Goal: Information Seeking & Learning: Learn about a topic

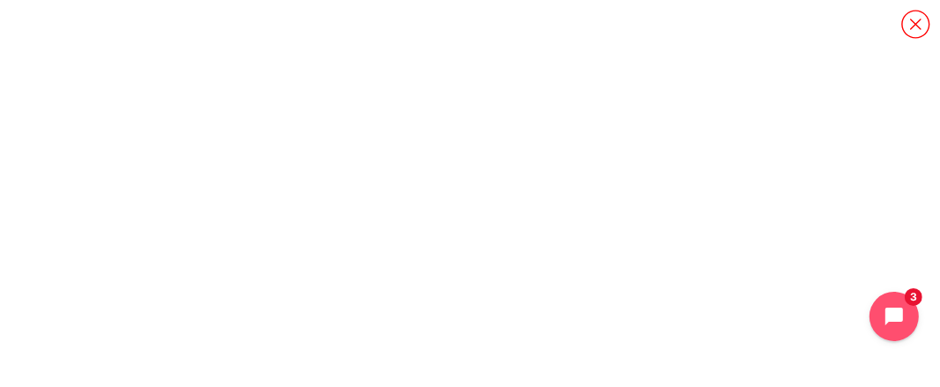
scroll to position [117, 0]
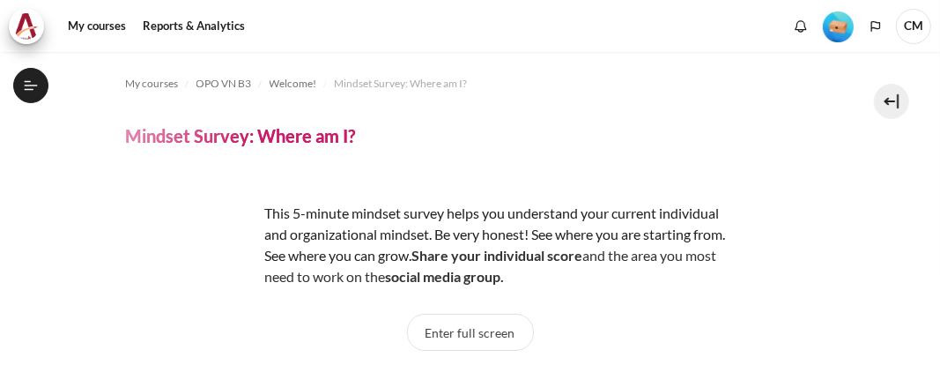
scroll to position [41, 0]
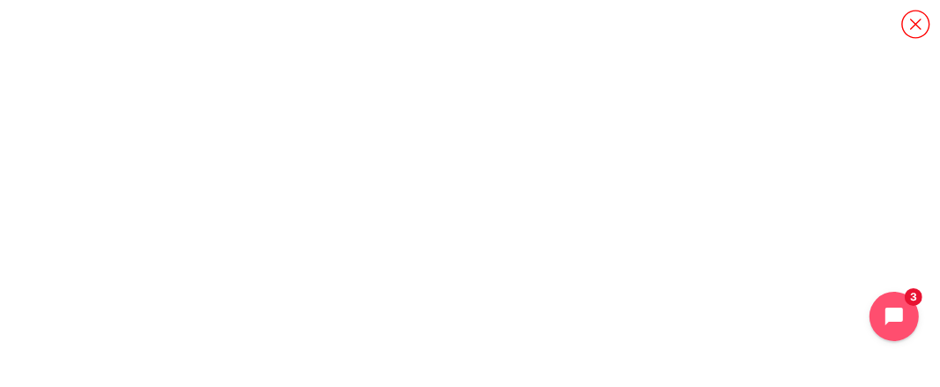
click at [906, 19] on icon "Content" at bounding box center [915, 24] width 31 height 31
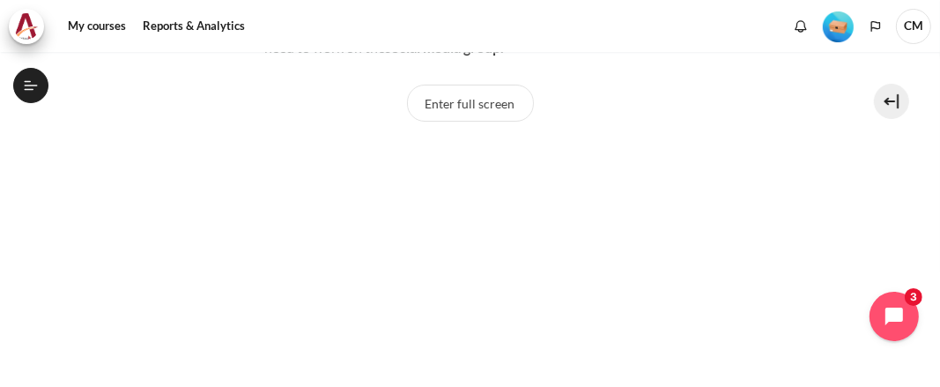
scroll to position [381, 0]
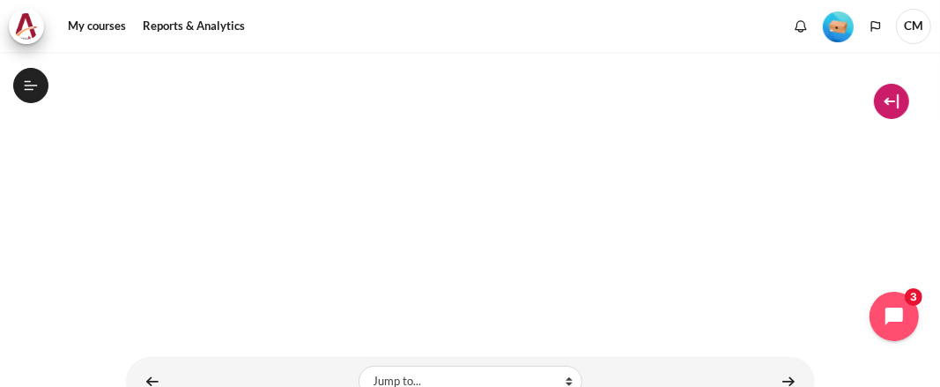
click at [885, 104] on button at bounding box center [891, 101] width 35 height 35
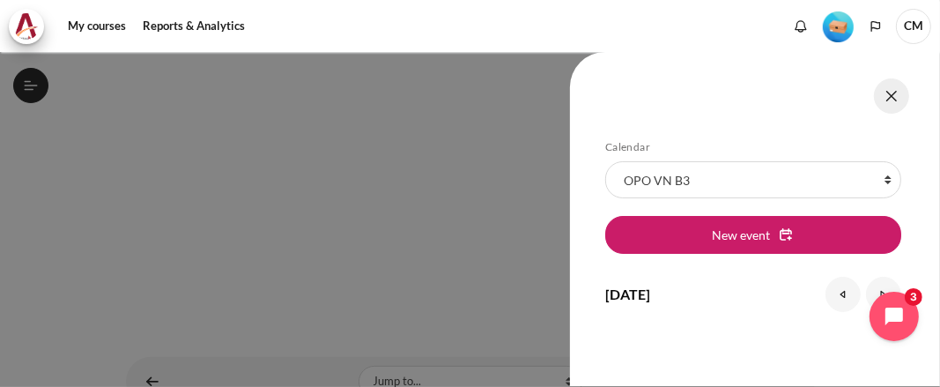
click at [889, 92] on button at bounding box center [891, 95] width 35 height 35
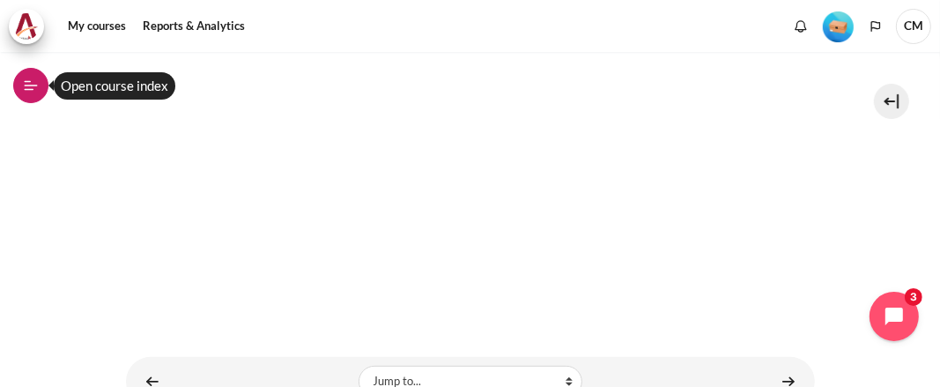
click at [34, 86] on icon at bounding box center [31, 85] width 16 height 16
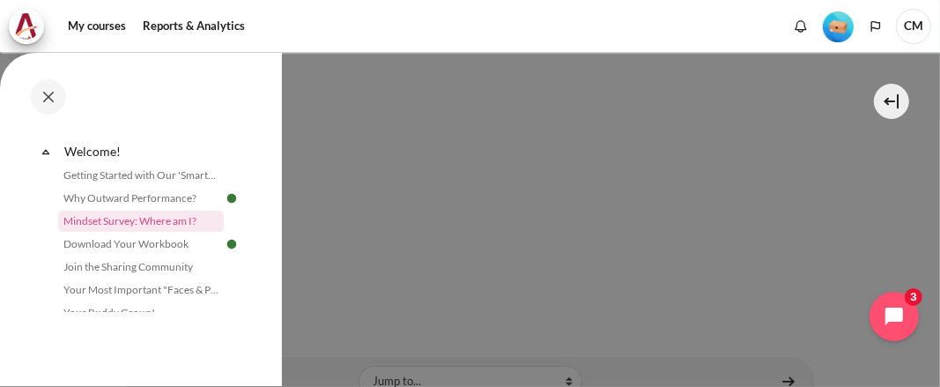
click at [858, 156] on div at bounding box center [470, 193] width 940 height 387
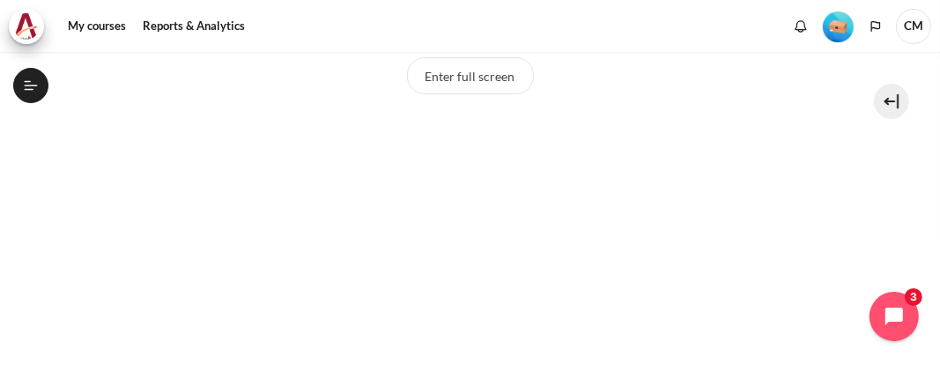
scroll to position [264, 0]
click at [807, 295] on section "My courses OPO VN B3 Welcome! Mindset Survey: Where am I? Mindset Survey: Where…" at bounding box center [469, 155] width 913 height 735
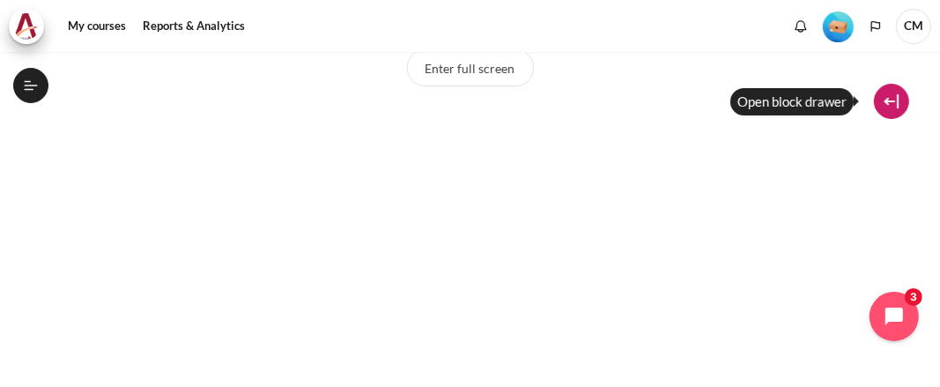
click at [893, 99] on button at bounding box center [891, 101] width 35 height 35
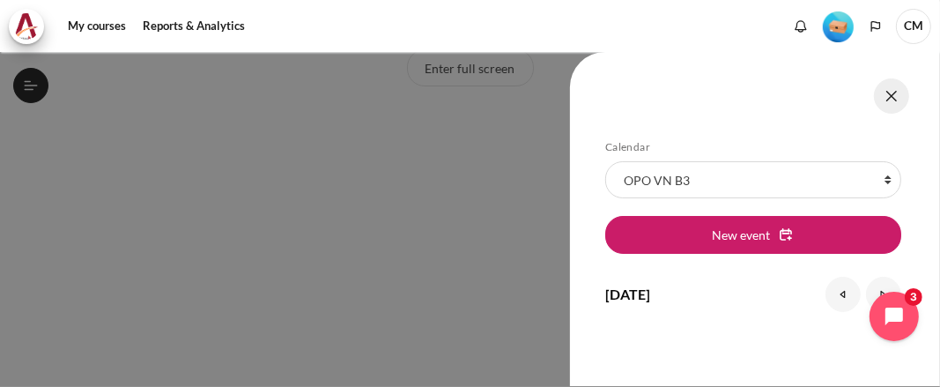
click at [896, 91] on button at bounding box center [891, 95] width 35 height 35
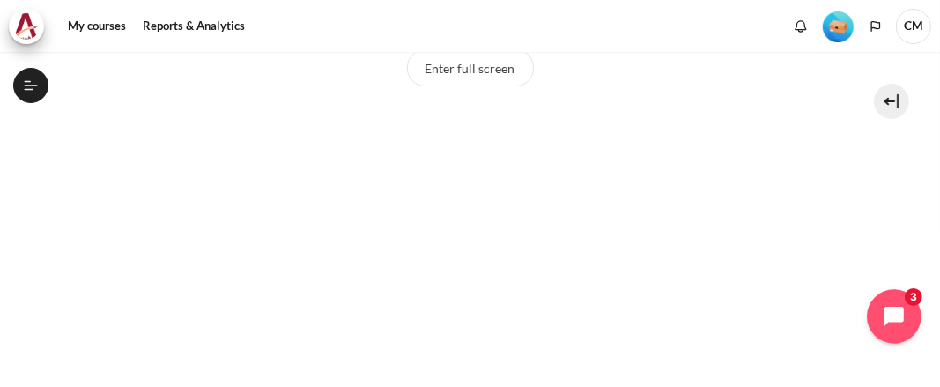
click at [895, 310] on icon "Open chat widget" at bounding box center [903, 316] width 27 height 27
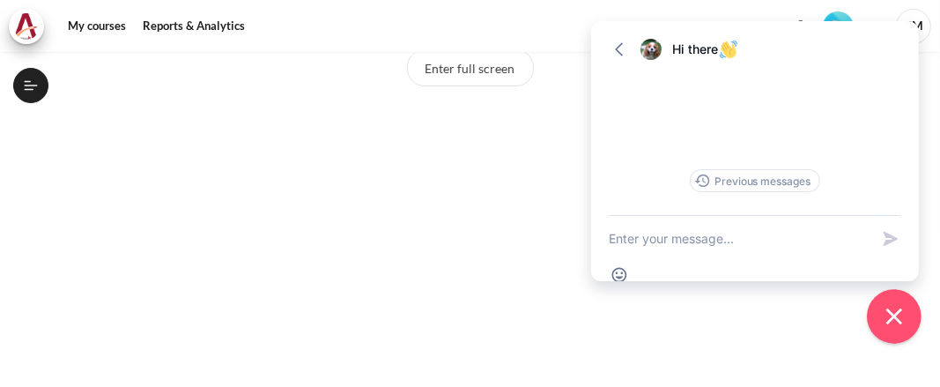
click at [896, 310] on icon "Close chat widget" at bounding box center [894, 316] width 27 height 27
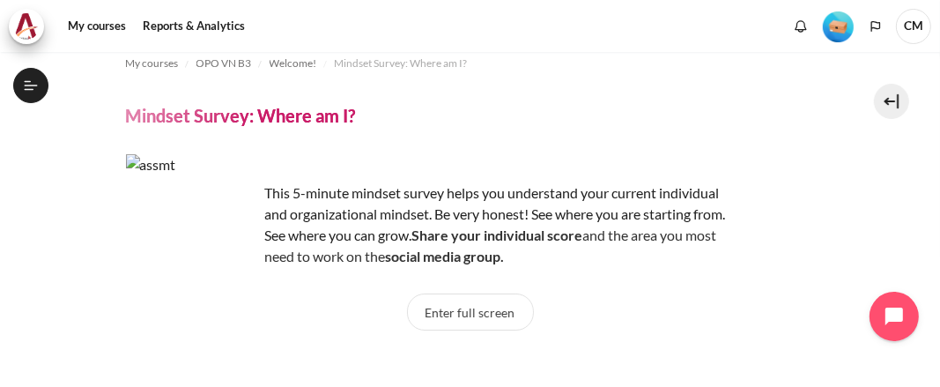
scroll to position [0, 0]
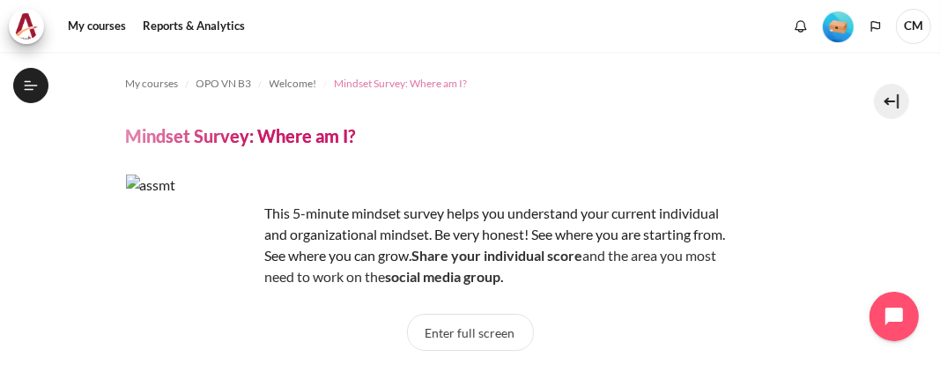
click at [402, 85] on span "Mindset Survey: Where am I?" at bounding box center [401, 84] width 133 height 16
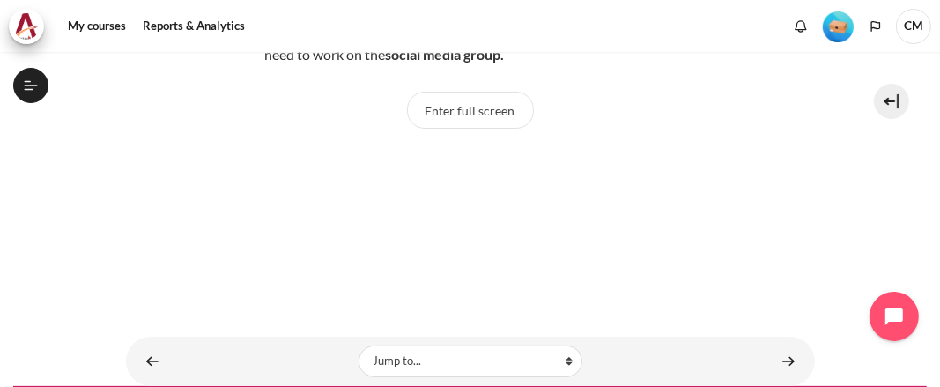
scroll to position [160, 0]
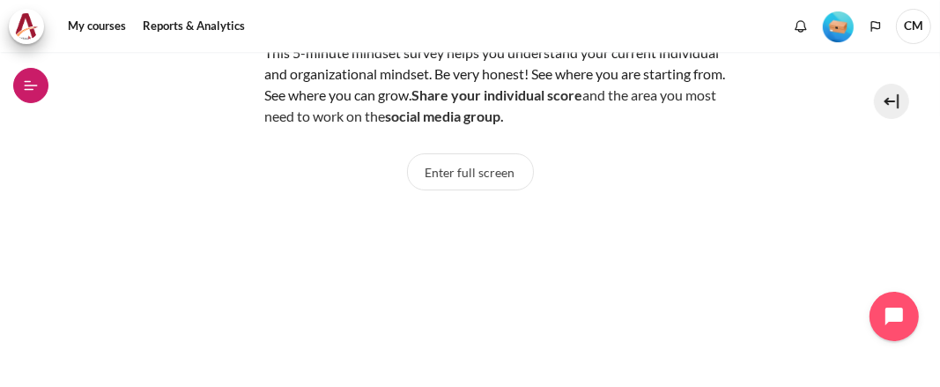
click at [23, 79] on icon at bounding box center [31, 85] width 16 height 16
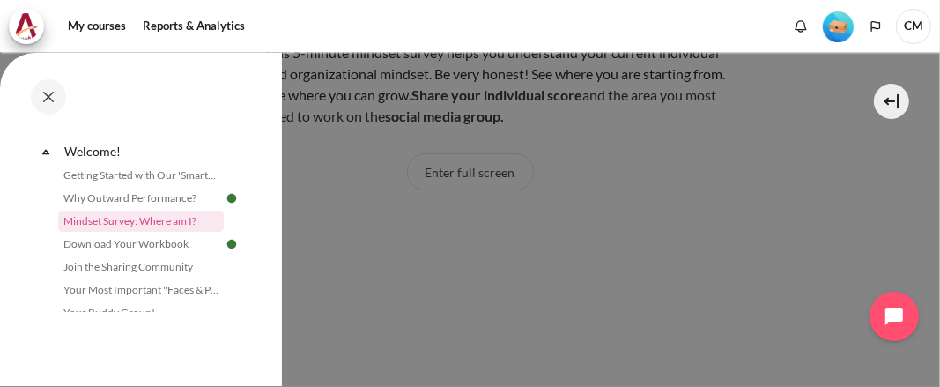
scroll to position [140, 0]
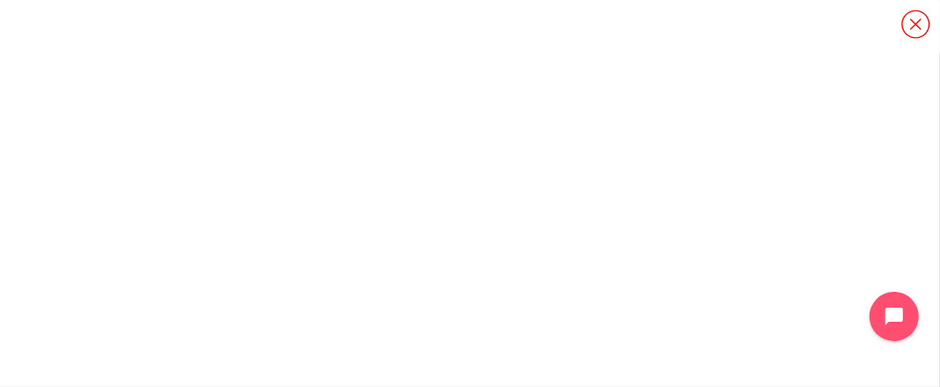
click at [908, 29] on icon "Content" at bounding box center [915, 24] width 31 height 31
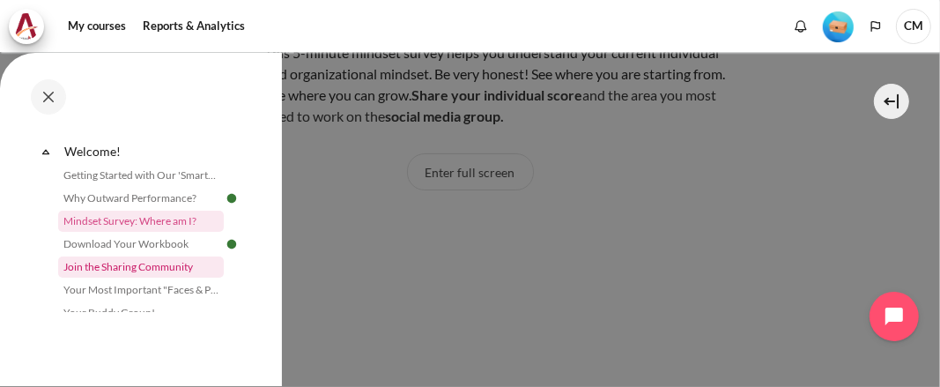
click at [127, 265] on link "Join the Sharing Community" at bounding box center [141, 266] width 166 height 21
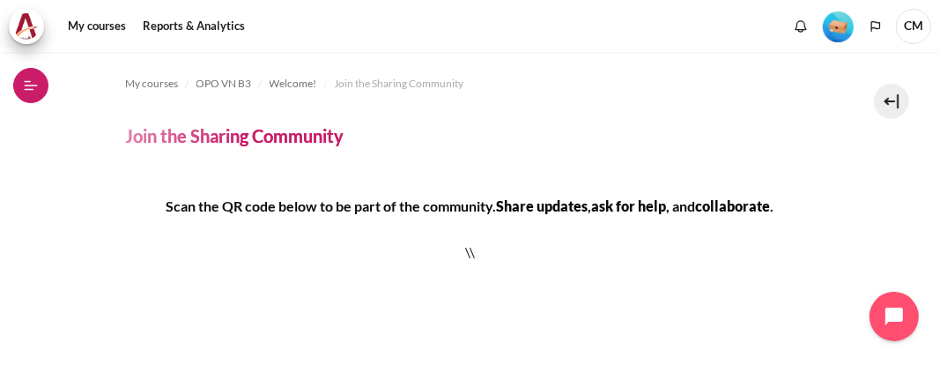
click at [19, 75] on button "Open course index" at bounding box center [30, 85] width 35 height 35
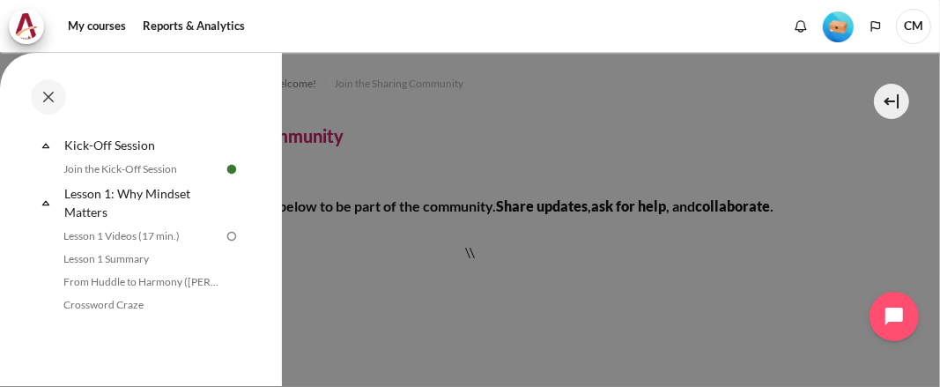
scroll to position [234, 0]
click at [116, 235] on link "Lesson 1 Videos (17 min.)" at bounding box center [141, 235] width 166 height 21
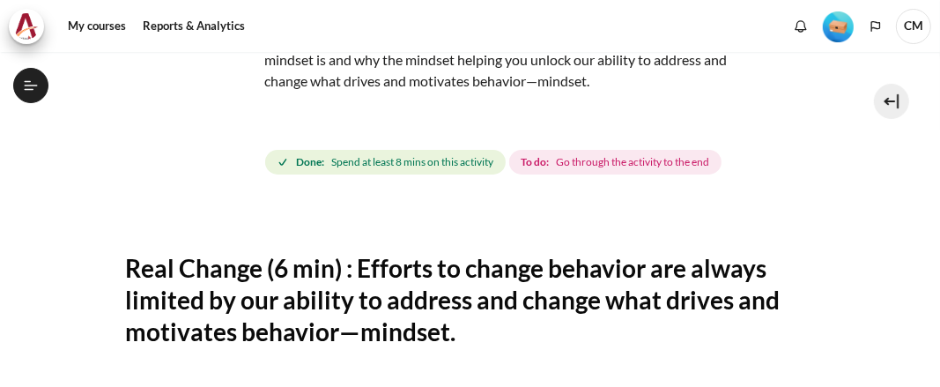
scroll to position [248, 0]
click at [580, 161] on span "Go through the activity to the end" at bounding box center [632, 162] width 153 height 16
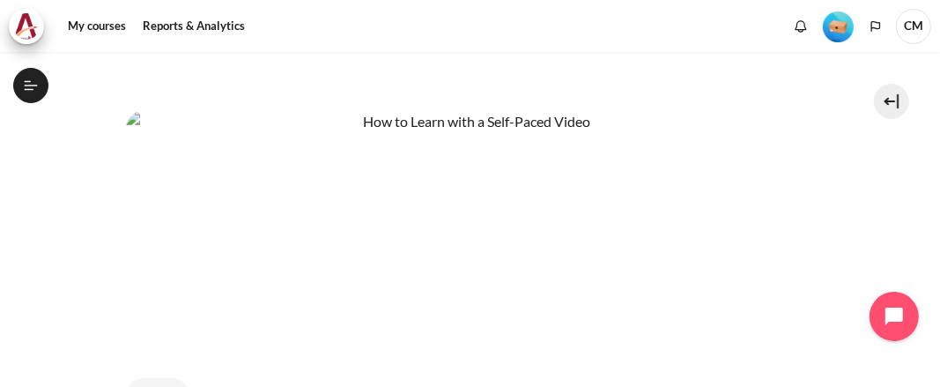
scroll to position [851, 0]
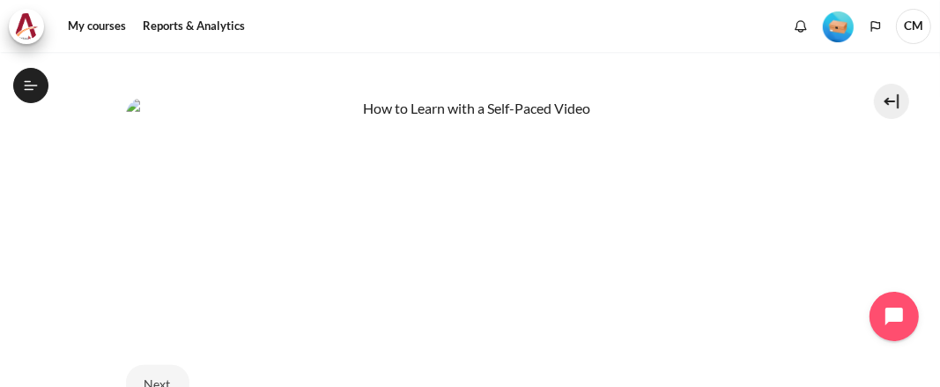
click at [295, 274] on img "Content" at bounding box center [470, 211] width 689 height 226
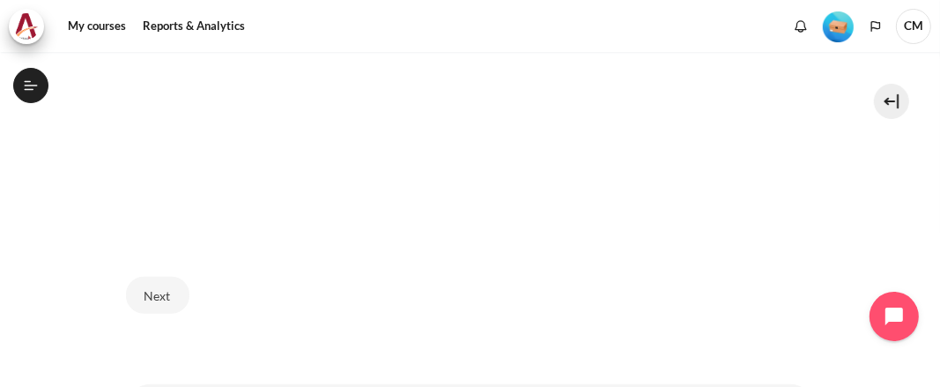
scroll to position [939, 0]
click at [162, 286] on button "Next" at bounding box center [157, 295] width 63 height 37
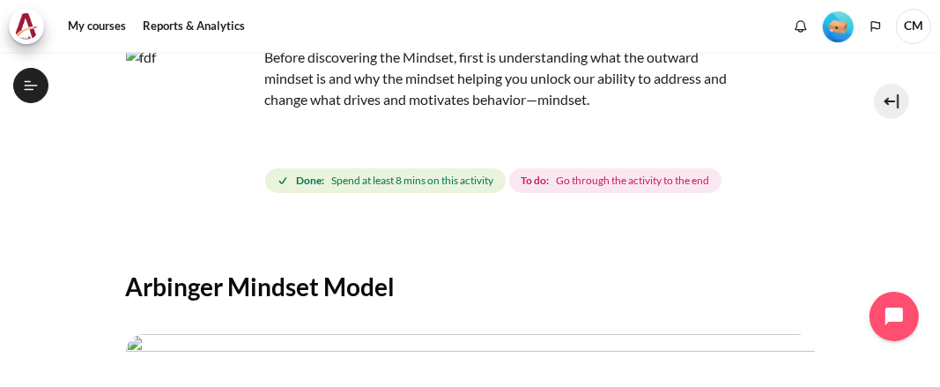
scroll to position [59, 0]
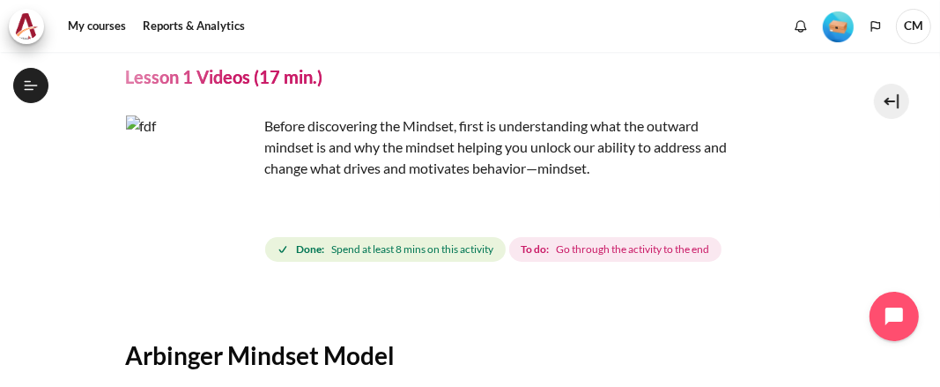
click at [291, 151] on p "Before discovering the Mindset, first is understanding what the outward mindset…" at bounding box center [434, 146] width 616 height 63
click at [513, 171] on p "Before discovering the Mindset, first is understanding what the outward mindset…" at bounding box center [434, 146] width 616 height 63
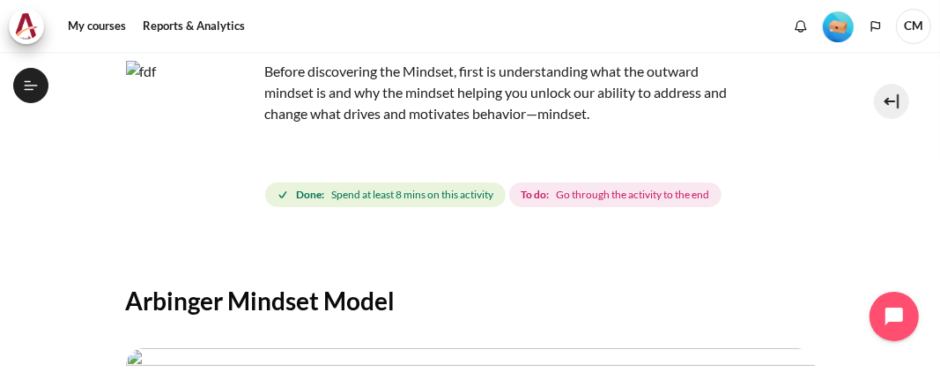
scroll to position [118, 0]
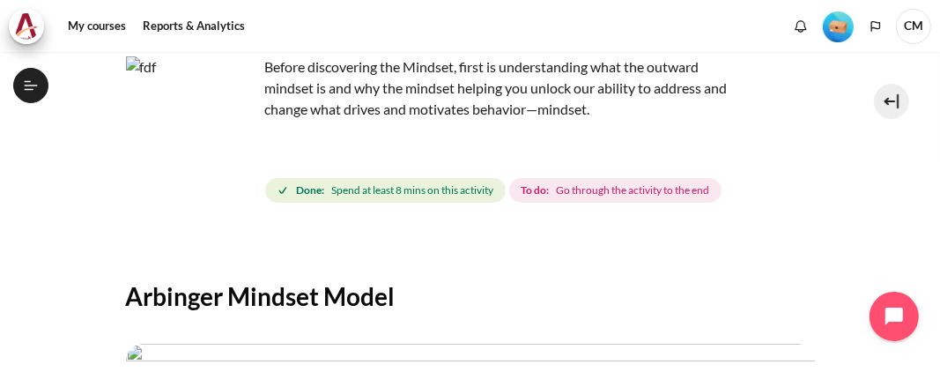
click at [583, 193] on span "Go through the activity to the end" at bounding box center [632, 190] width 153 height 16
click at [493, 229] on div "My courses OPO VN B3 Lesson 1: Why Mindset Matters Lesson 1 Videos (17 min.) Le…" at bounding box center [470, 390] width 689 height 912
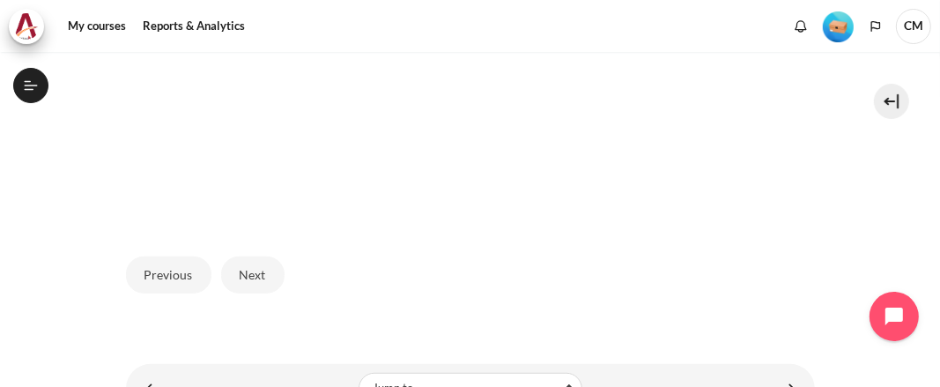
scroll to position [705, 0]
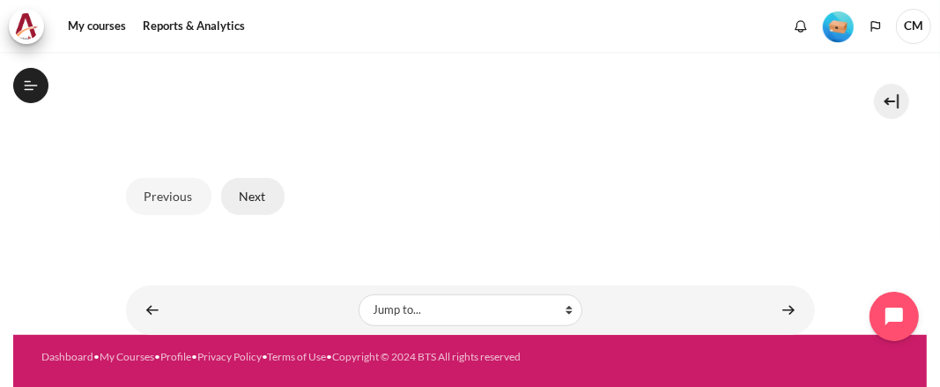
click at [247, 196] on button "Next" at bounding box center [252, 196] width 63 height 37
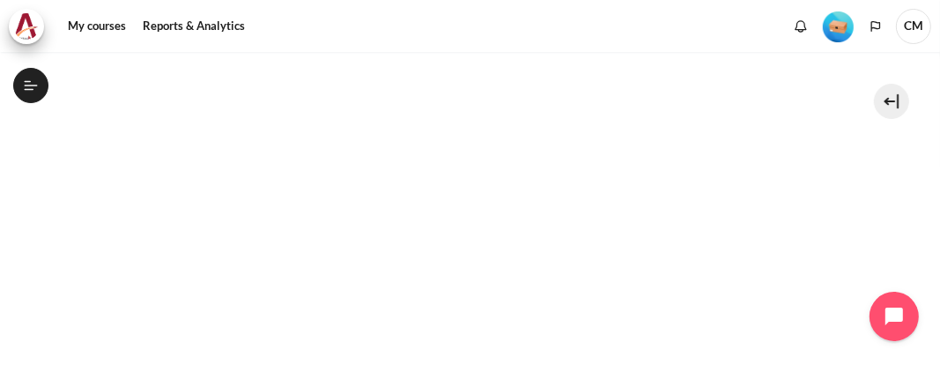
scroll to position [557, 0]
click at [65, 200] on section "My courses OPO VN B3 Lesson 1: Why Mindset Matters Lesson 1 Videos (17 min.) Le…" at bounding box center [469, 107] width 913 height 1224
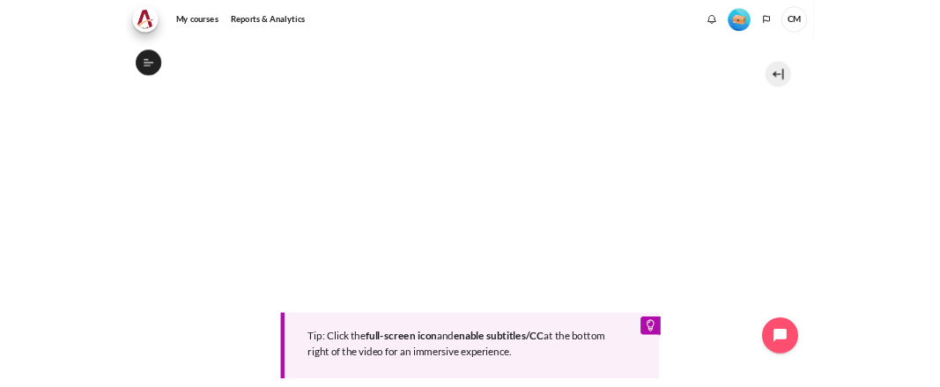
scroll to position [560, 0]
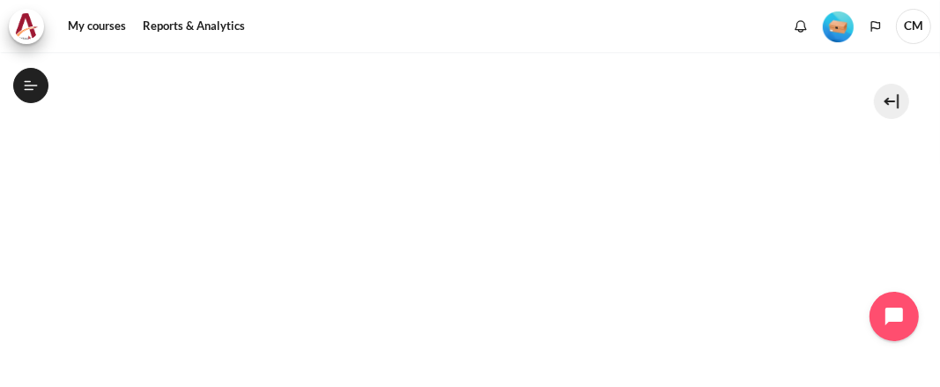
click at [55, 196] on section "My courses OPO VN B3 Lesson 1: Why Mindset Matters Lesson 1 Videos (17 min.) Le…" at bounding box center [469, 104] width 913 height 1224
